Goal: Task Accomplishment & Management: Use online tool/utility

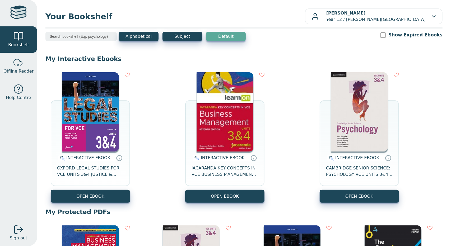
click at [221, 117] on img at bounding box center [225, 111] width 57 height 79
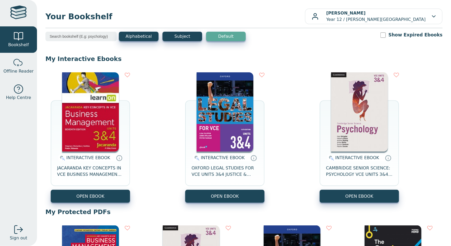
click at [243, 112] on img at bounding box center [225, 111] width 57 height 79
